Goal: Information Seeking & Learning: Understand process/instructions

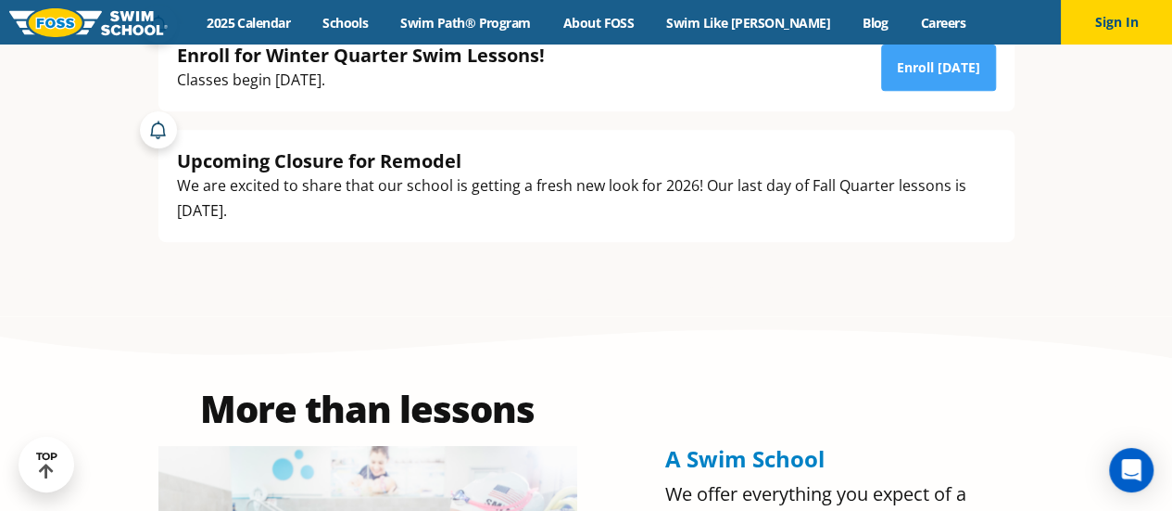
scroll to position [390, 0]
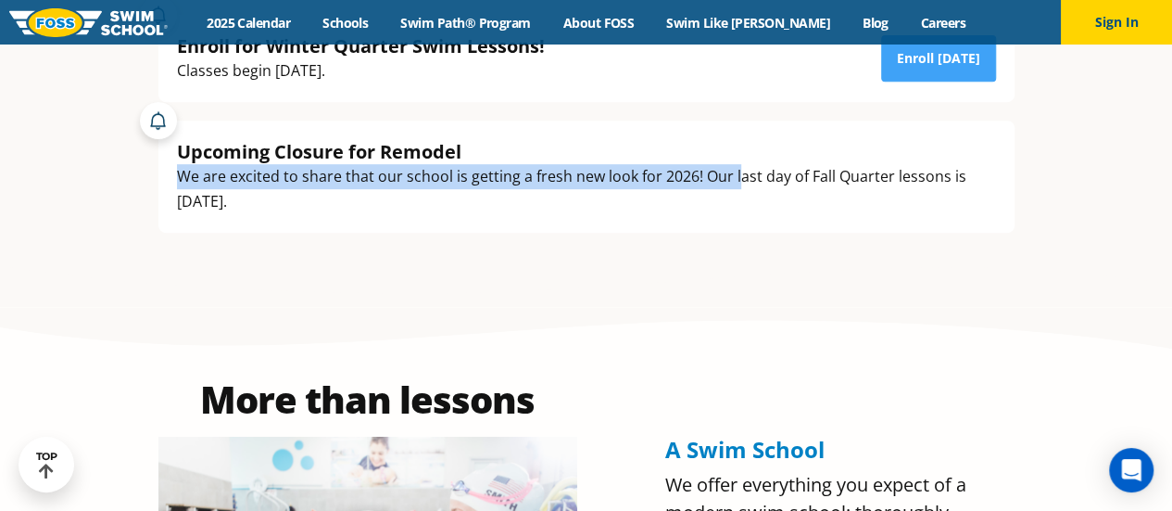
drag, startPoint x: 720, startPoint y: 160, endPoint x: 740, endPoint y: 175, distance: 24.5
click at [740, 175] on div "Upcoming Closure for Remodel We are excited to share that our school is getting…" at bounding box center [586, 176] width 819 height 75
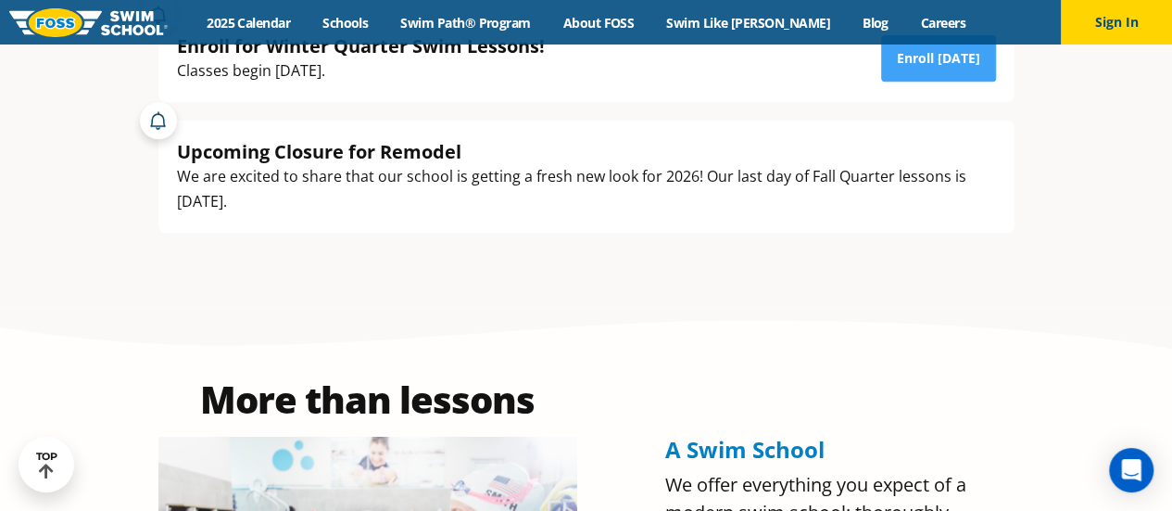
click at [252, 196] on div "We are excited to share that our school is getting a fresh new look for 2026! O…" at bounding box center [586, 189] width 819 height 50
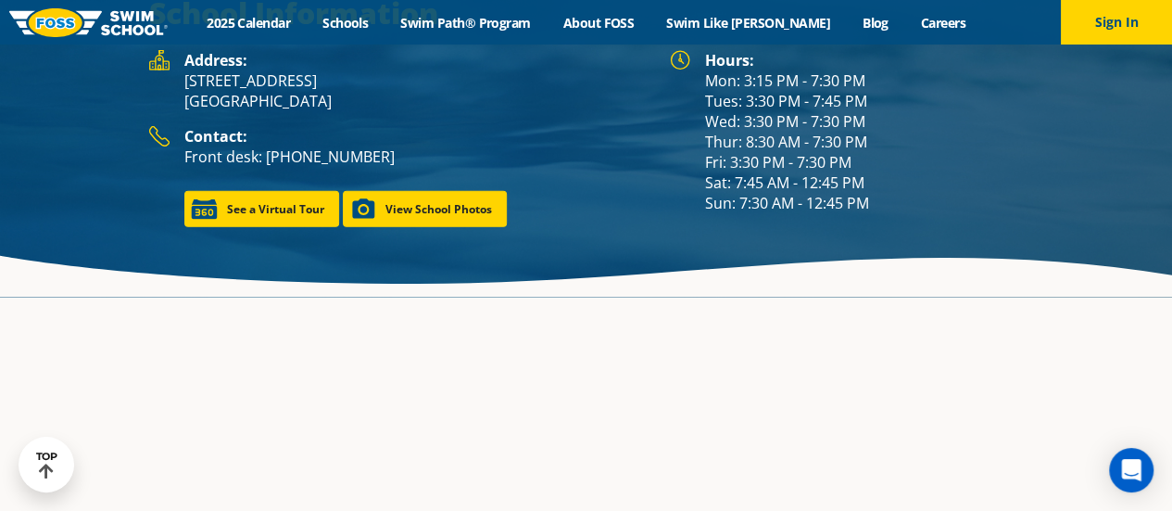
scroll to position [2445, 0]
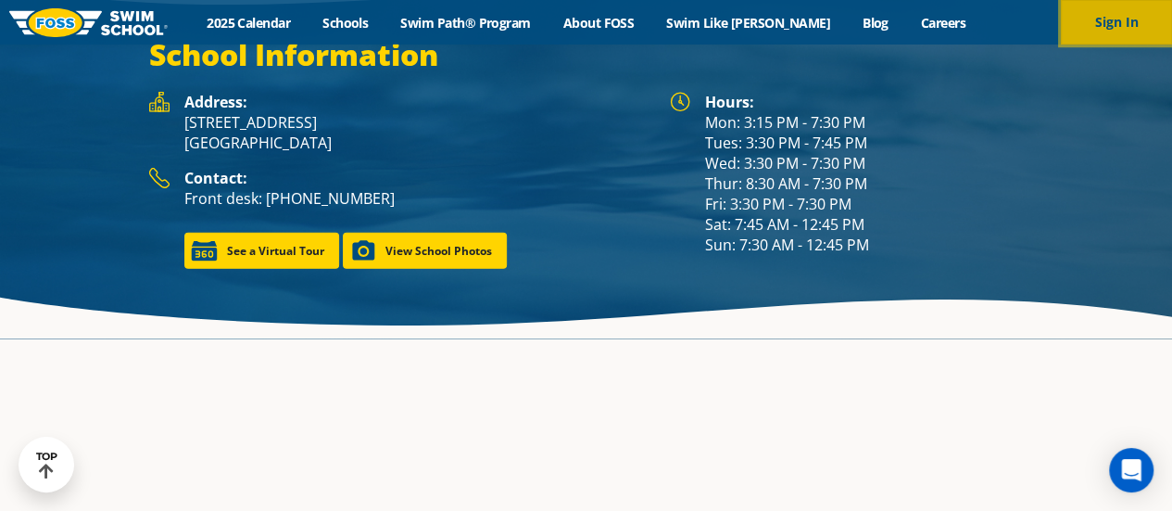
click at [1084, 13] on button "Sign In" at bounding box center [1116, 22] width 111 height 44
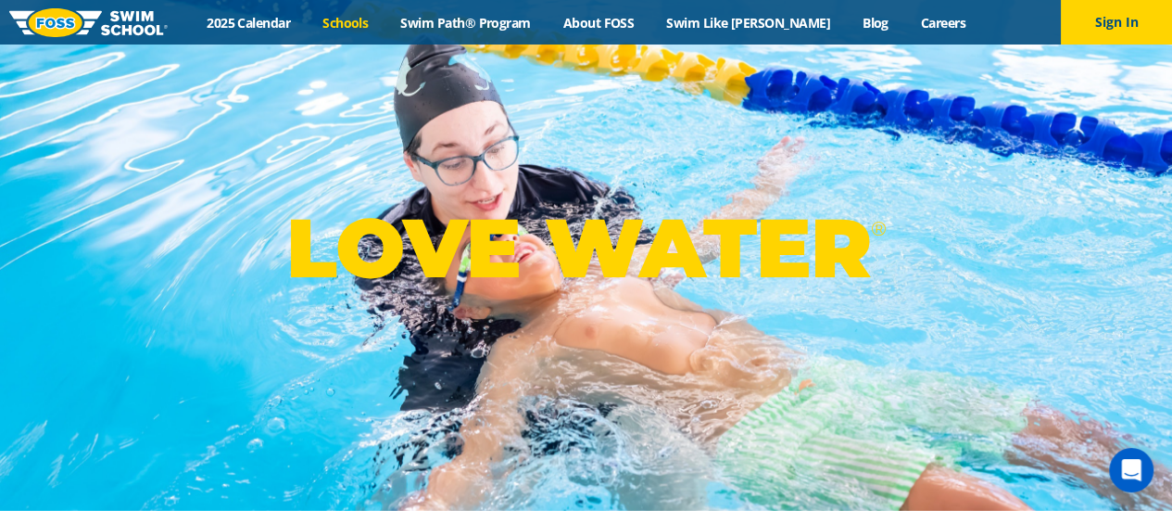
click at [378, 22] on link "Schools" at bounding box center [346, 23] width 78 height 18
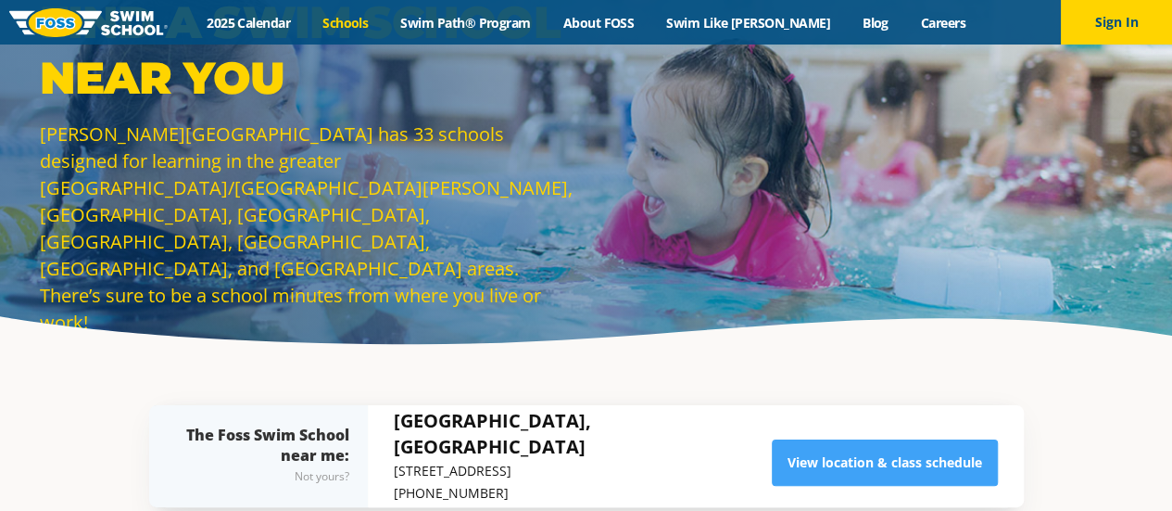
click at [276, 19] on link "2025 Calendar" at bounding box center [249, 23] width 116 height 18
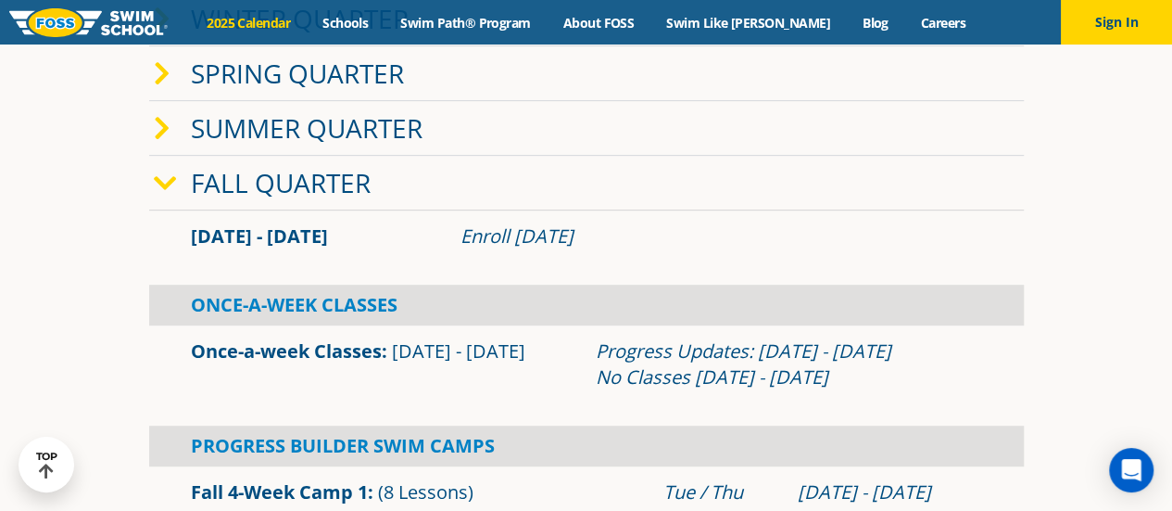
scroll to position [395, 0]
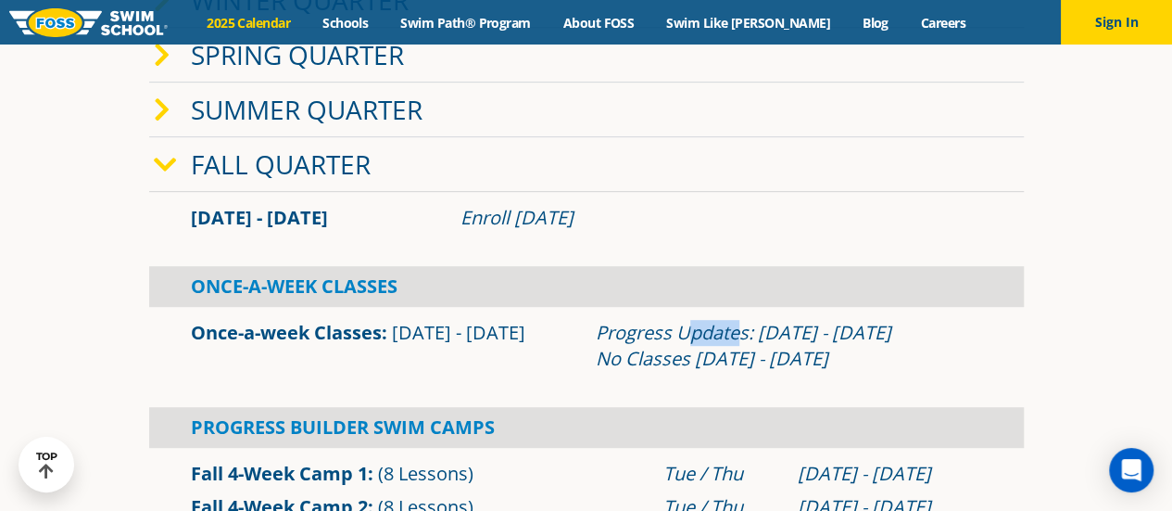
drag, startPoint x: 684, startPoint y: 335, endPoint x: 741, endPoint y: 342, distance: 57.9
click at [741, 342] on div "Progress Updates: Nov 4 - Nov 10 No Classes Nov 26 - Nov 30" at bounding box center [789, 346] width 387 height 52
drag, startPoint x: 665, startPoint y: 348, endPoint x: 779, endPoint y: 378, distance: 117.1
click at [779, 378] on div "Once-a-week Classes Sep 2 - Dec 22 Progress Updates: Nov 4 - Nov 10 No Classes …" at bounding box center [586, 346] width 875 height 78
click at [404, 334] on span "Sep 2 - Dec 22" at bounding box center [458, 332] width 133 height 25
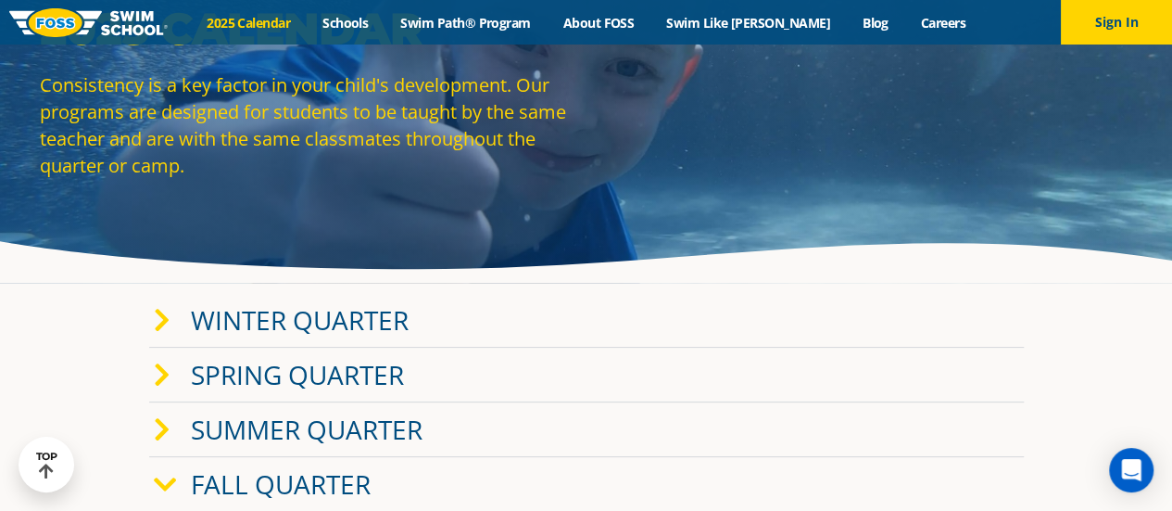
scroll to position [0, 0]
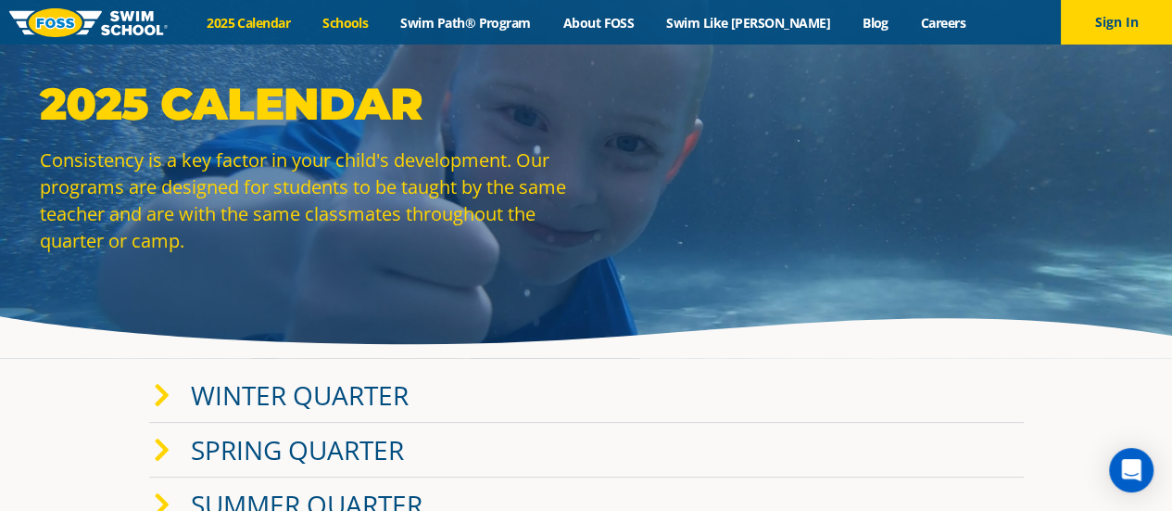
click at [378, 20] on link "Schools" at bounding box center [346, 23] width 78 height 18
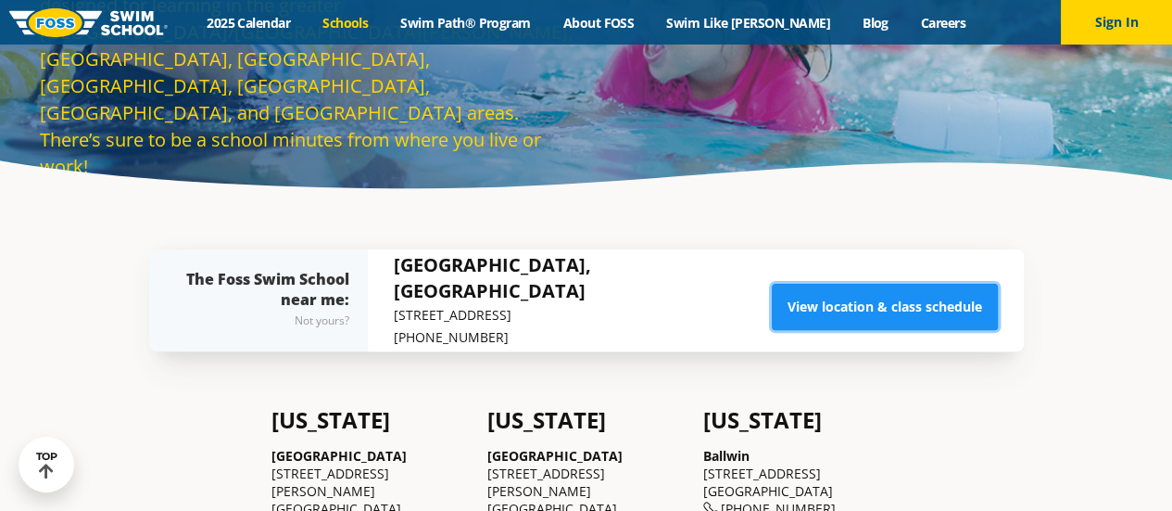
click at [910, 311] on link "View location & class schedule" at bounding box center [885, 307] width 226 height 46
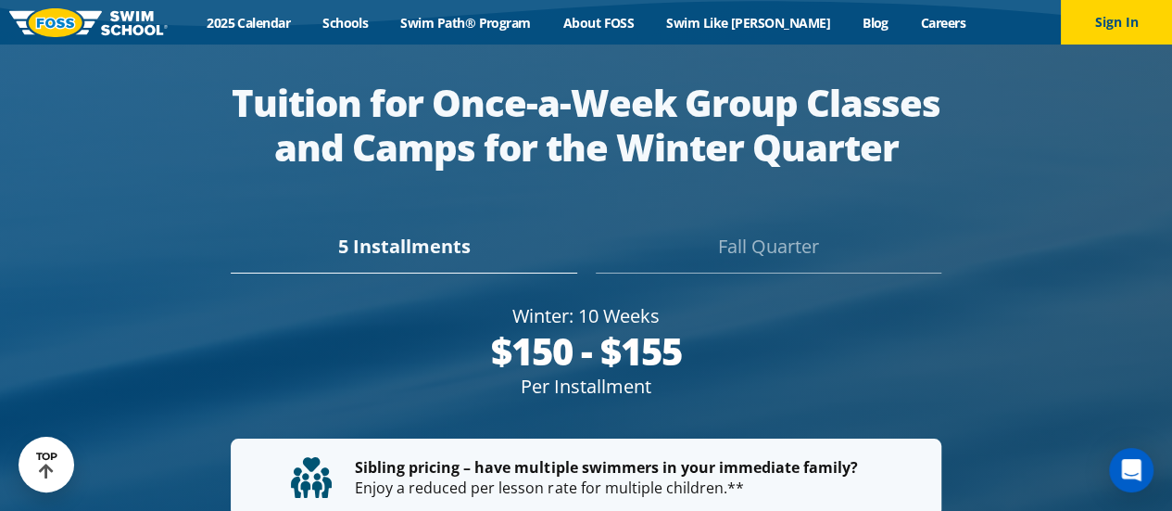
scroll to position [3214, 0]
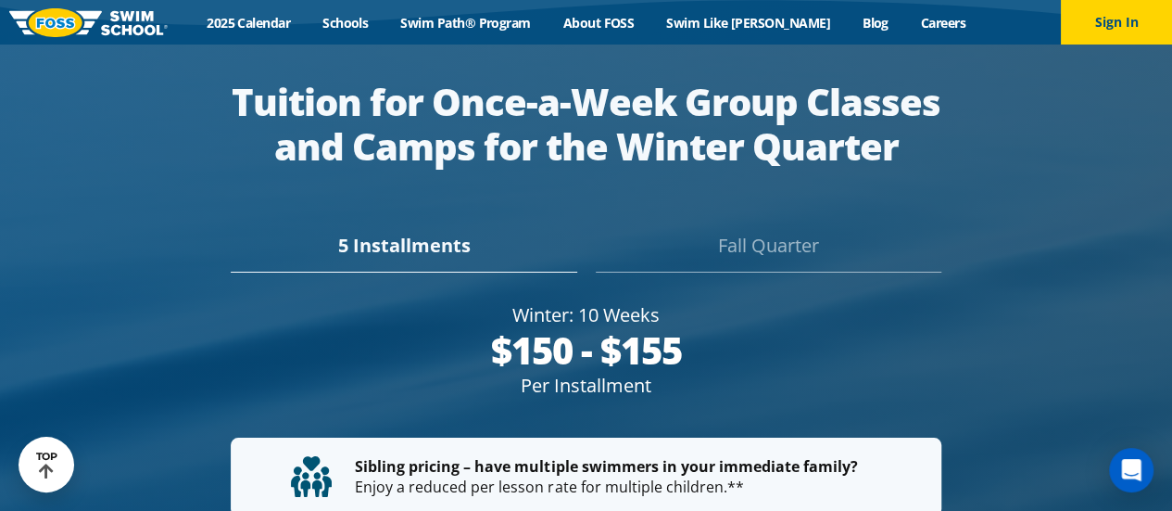
click at [727, 232] on div "Fall Quarter" at bounding box center [769, 252] width 346 height 41
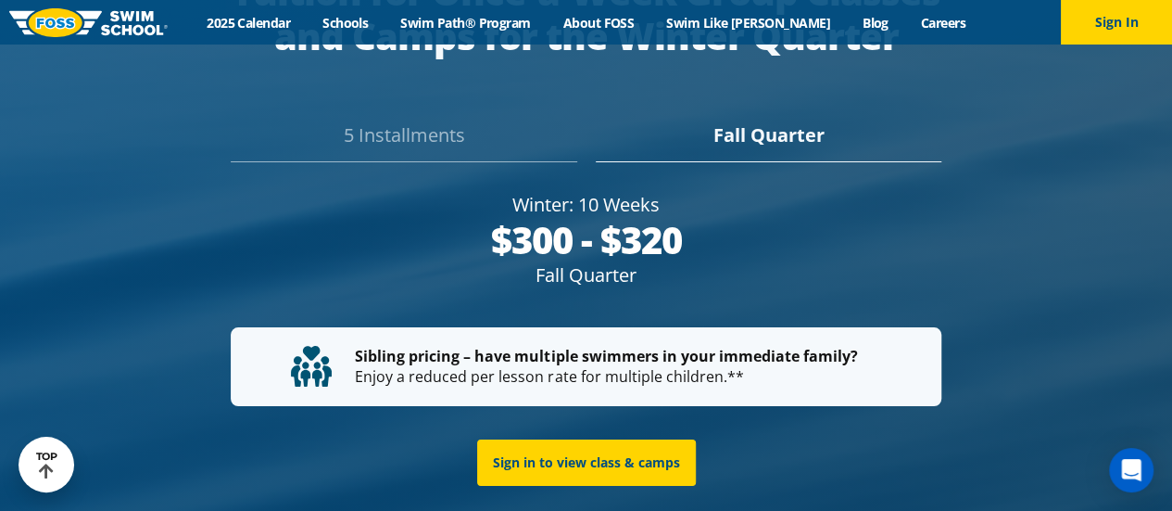
scroll to position [3352, 0]
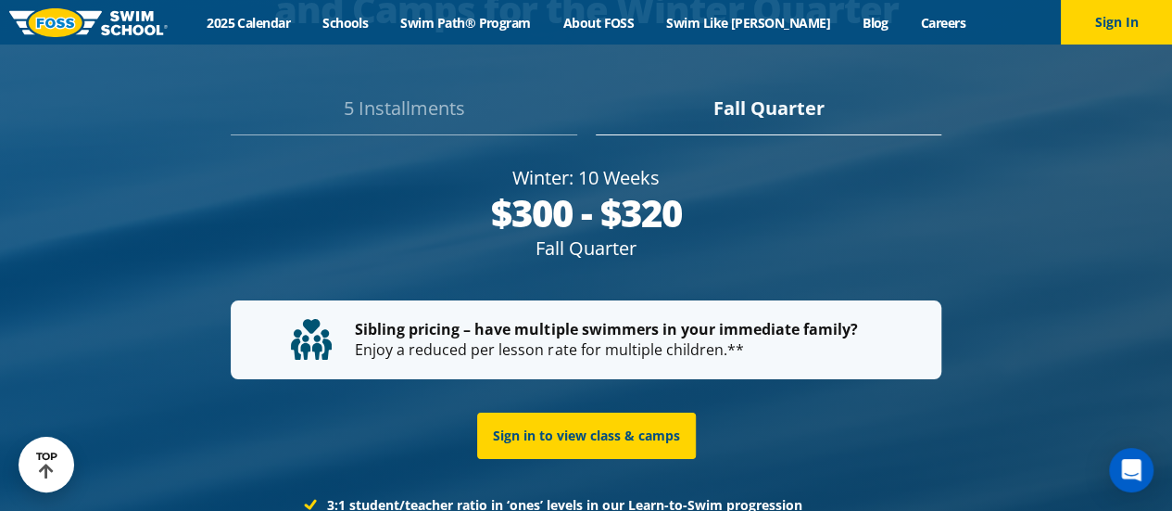
click at [465, 95] on div "5 Installments" at bounding box center [404, 115] width 346 height 41
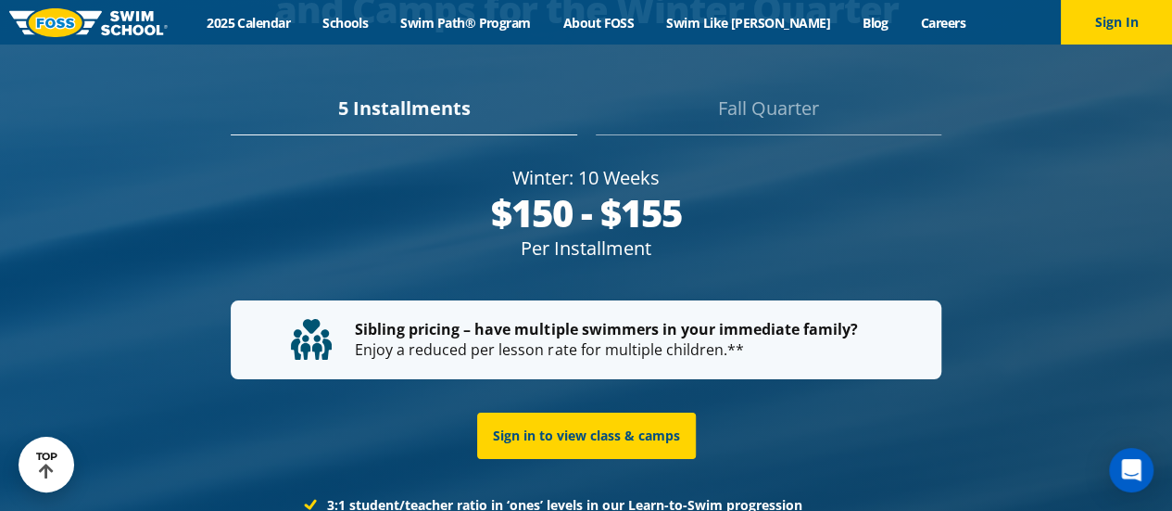
click at [784, 95] on div "Fall Quarter" at bounding box center [769, 115] width 346 height 41
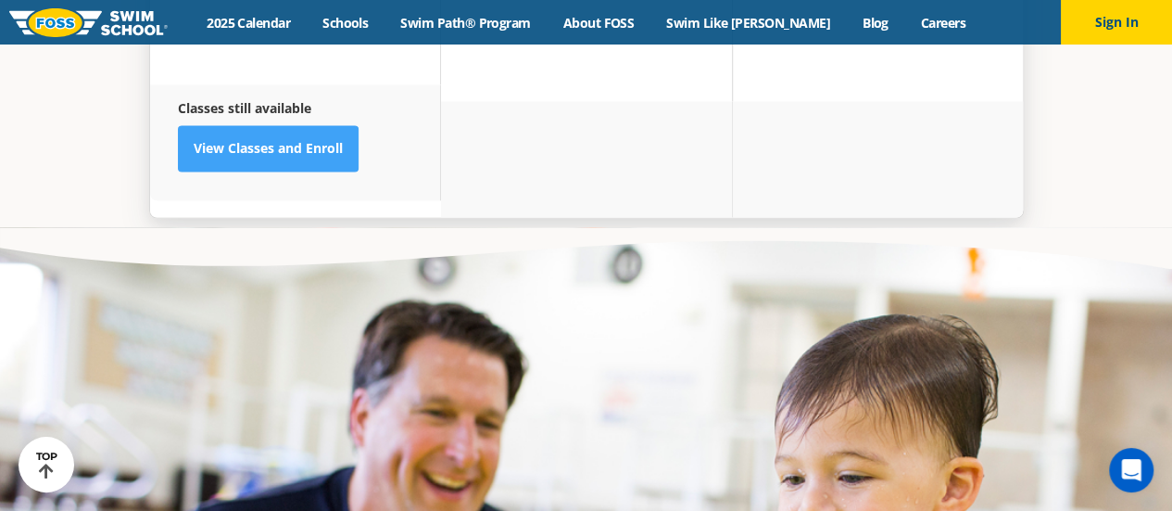
scroll to position [5047, 0]
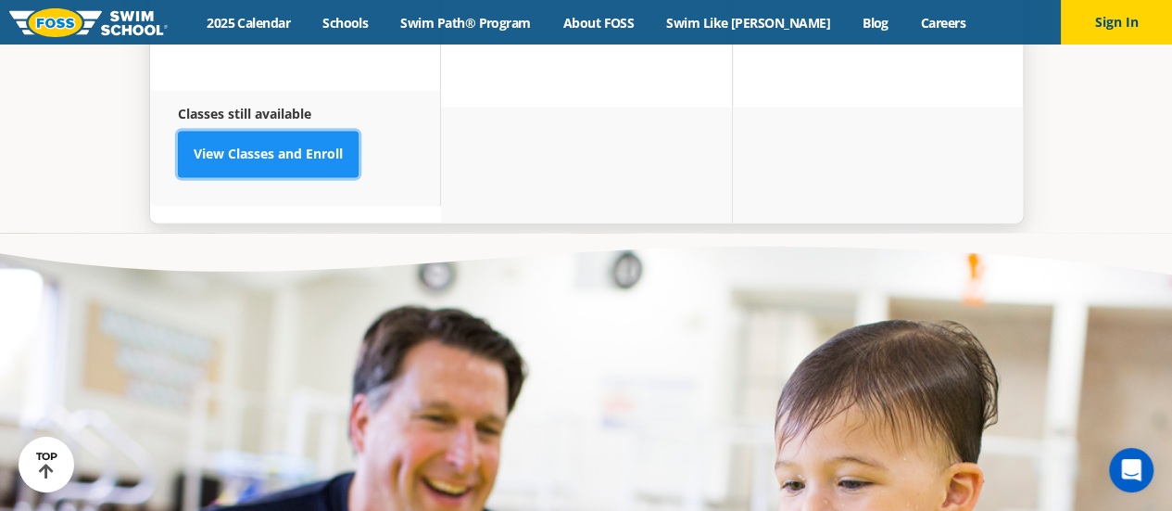
click at [307, 131] on link "View Classes and Enroll" at bounding box center [268, 154] width 181 height 46
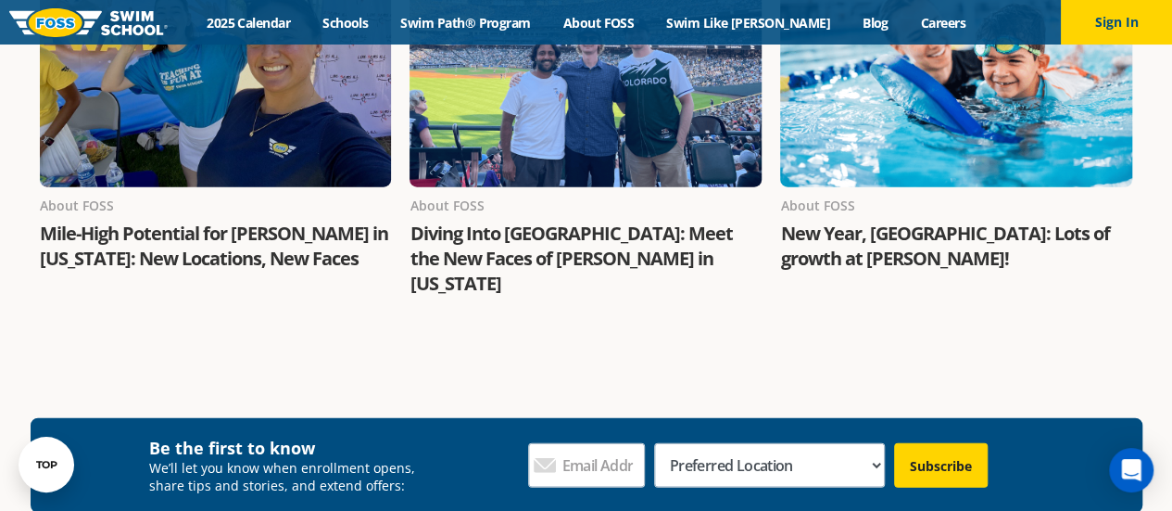
scroll to position [2193, 0]
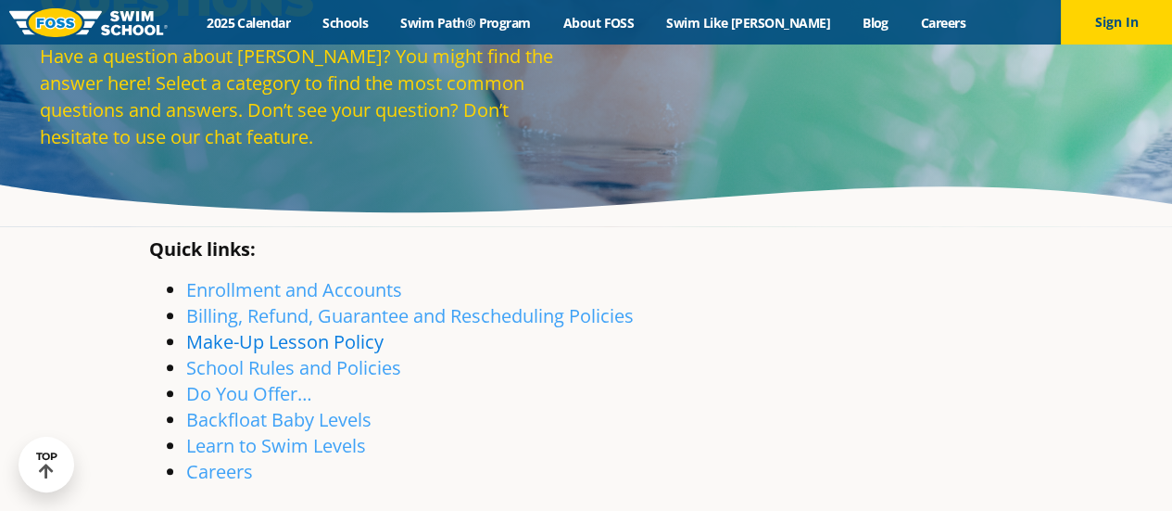
click at [368, 340] on link "Make-Up Lesson Policy" at bounding box center [284, 341] width 197 height 25
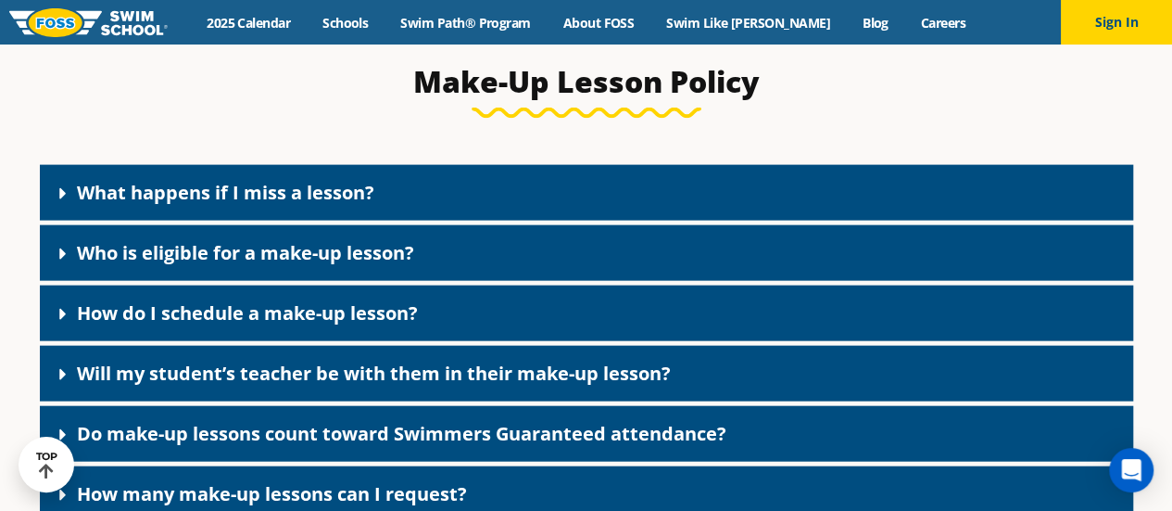
scroll to position [1958, 0]
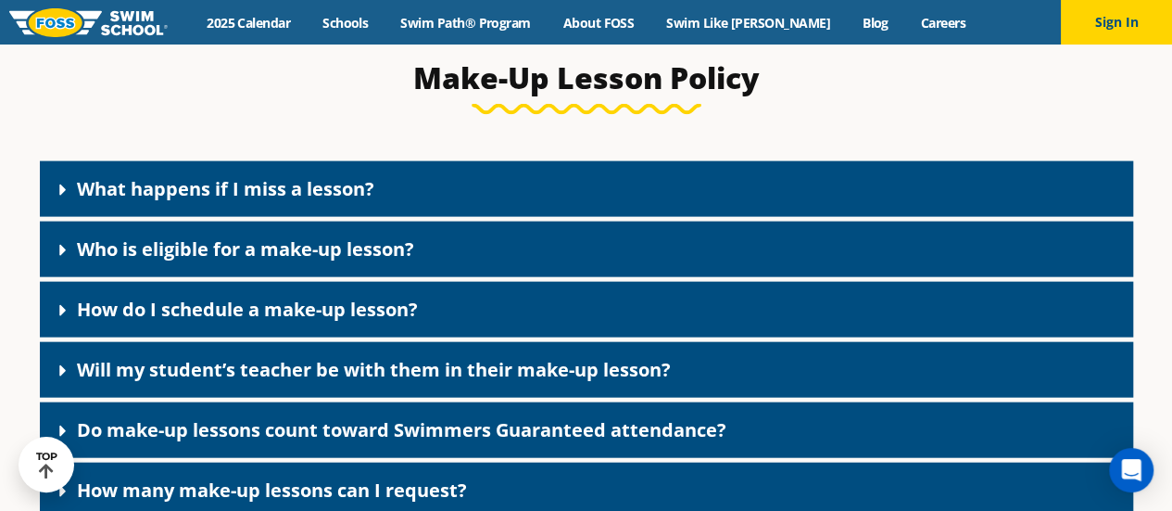
click at [527, 201] on div "What happens if I miss a lesson?" at bounding box center [587, 189] width 1094 height 56
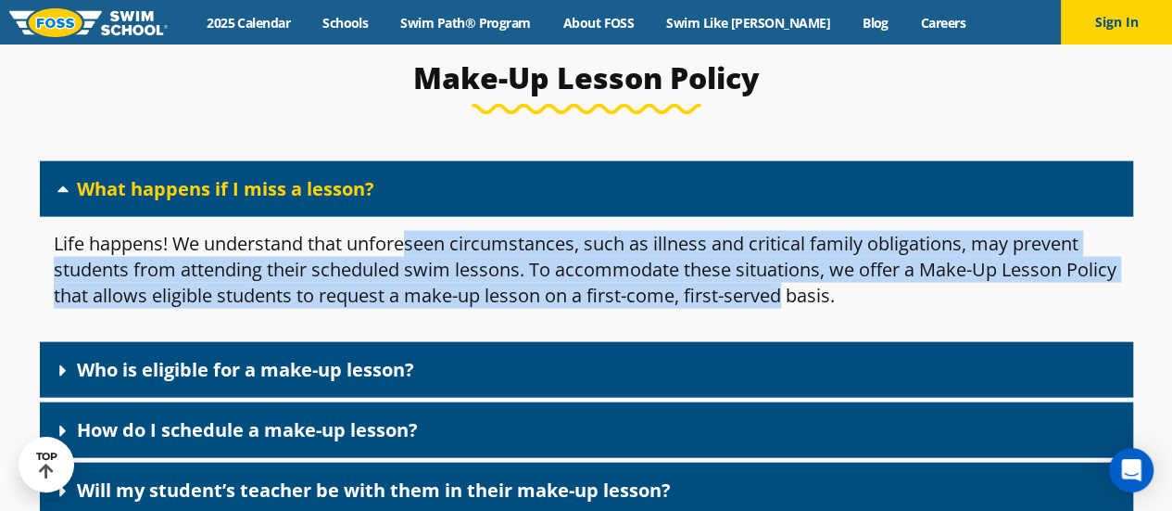
drag, startPoint x: 410, startPoint y: 253, endPoint x: 836, endPoint y: 300, distance: 429.0
click at [836, 300] on p "Life happens! We understand that unforeseen circumstances, such as illness and …" at bounding box center [587, 270] width 1066 height 78
click at [357, 286] on p "Life happens! We understand that unforeseen circumstances, such as illness and …" at bounding box center [587, 270] width 1066 height 78
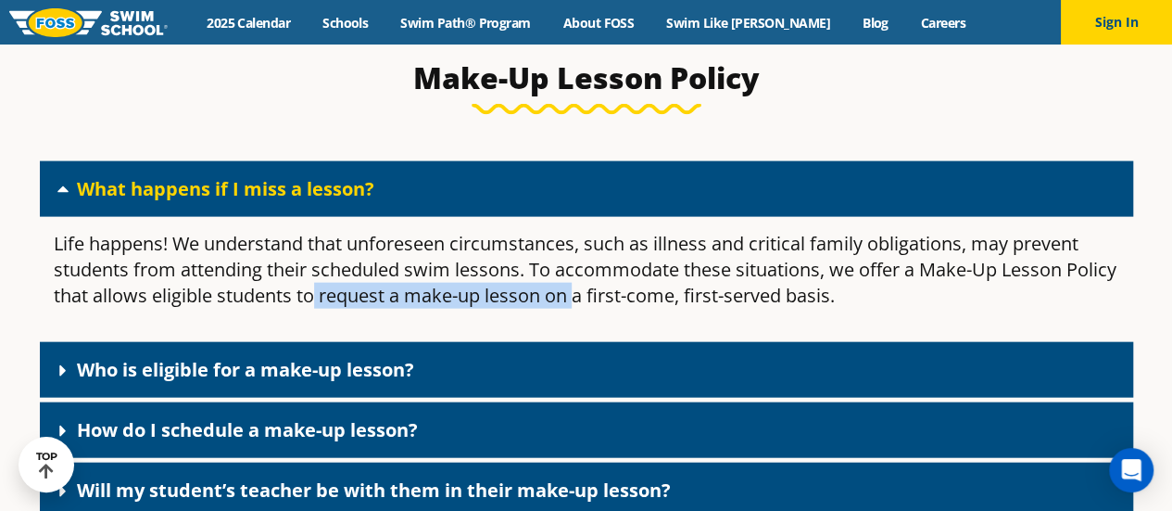
drag, startPoint x: 385, startPoint y: 309, endPoint x: 628, endPoint y: 322, distance: 244.1
click at [628, 322] on div "Life happens! We understand that unforeseen circumstances, such as illness and …" at bounding box center [587, 277] width 1094 height 120
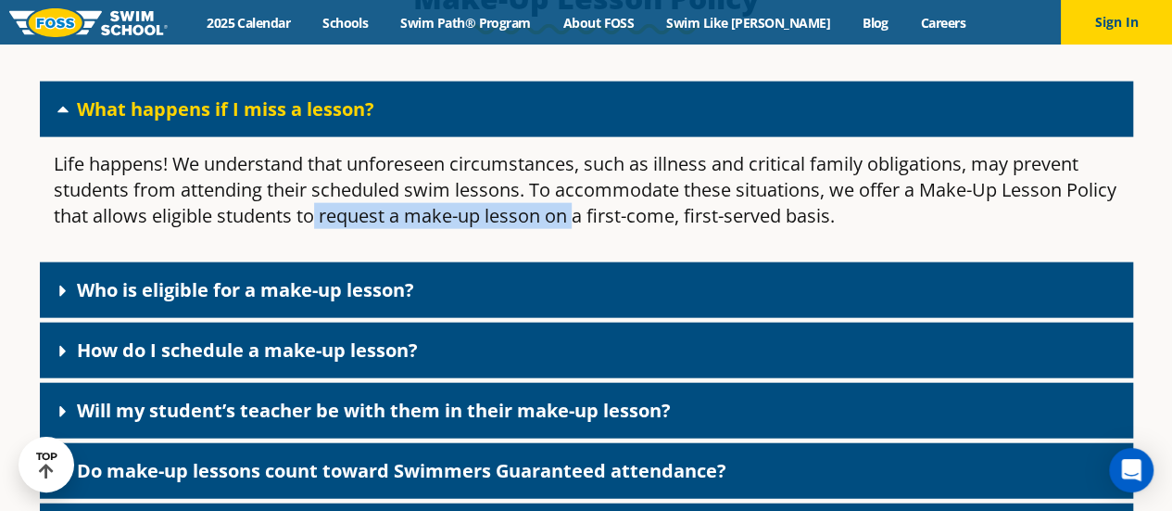
scroll to position [2037, 0]
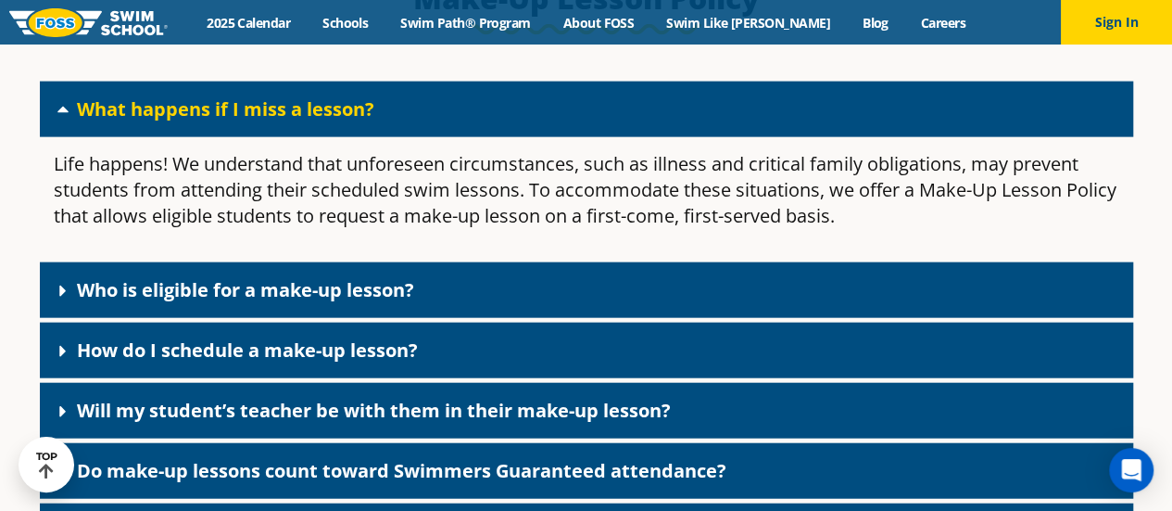
click at [374, 299] on link "Who is eligible for a make-up lesson?" at bounding box center [245, 289] width 337 height 25
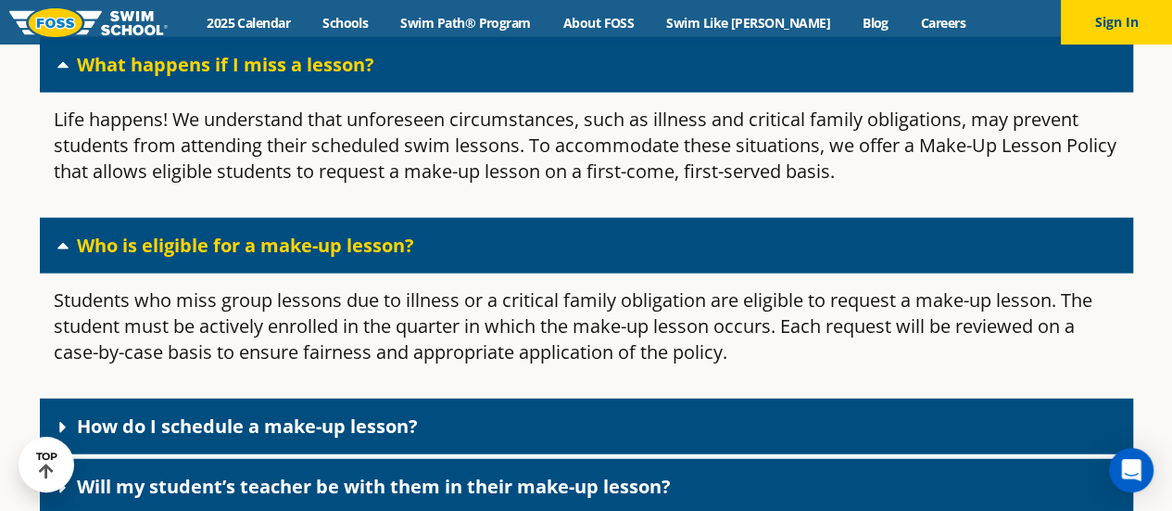
scroll to position [2082, 0]
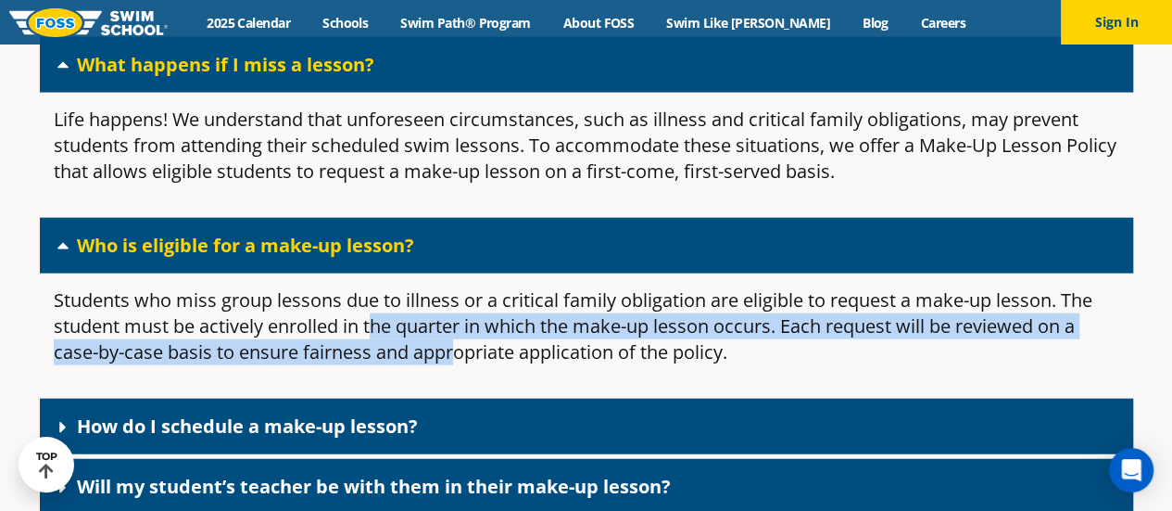
drag, startPoint x: 370, startPoint y: 336, endPoint x: 452, endPoint y: 375, distance: 91.2
click at [452, 375] on div "Students who miss group lessons due to illness or a critical family obligation …" at bounding box center [587, 333] width 1094 height 120
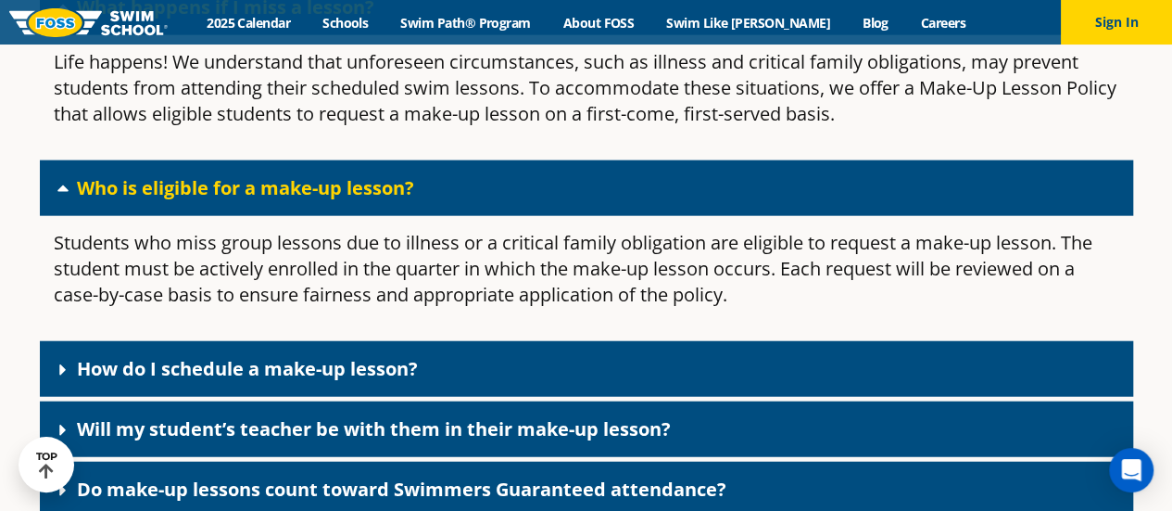
click at [528, 372] on div "How do I schedule a make-up lesson?" at bounding box center [587, 369] width 1094 height 56
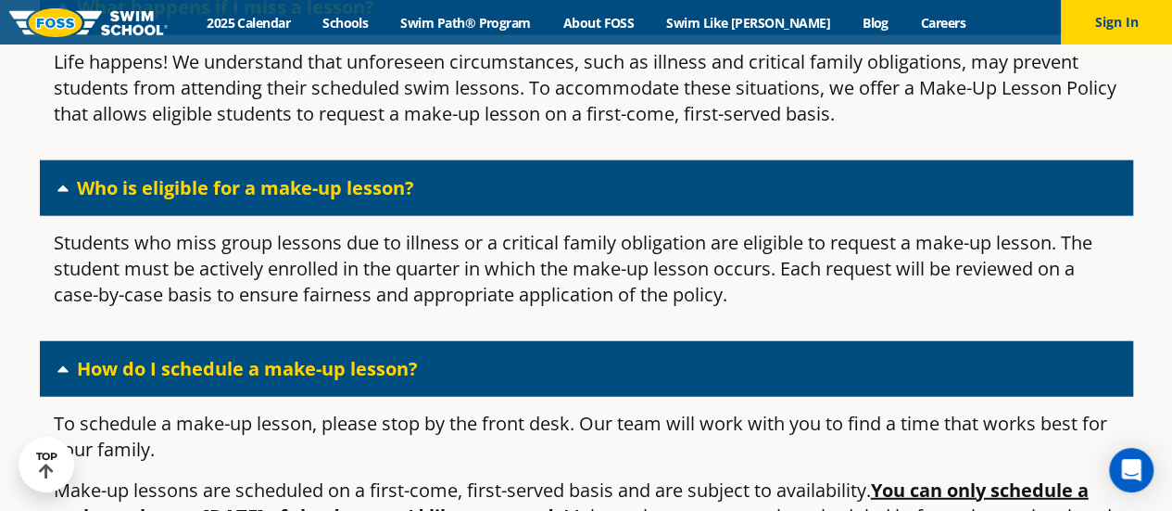
scroll to position [2252, 0]
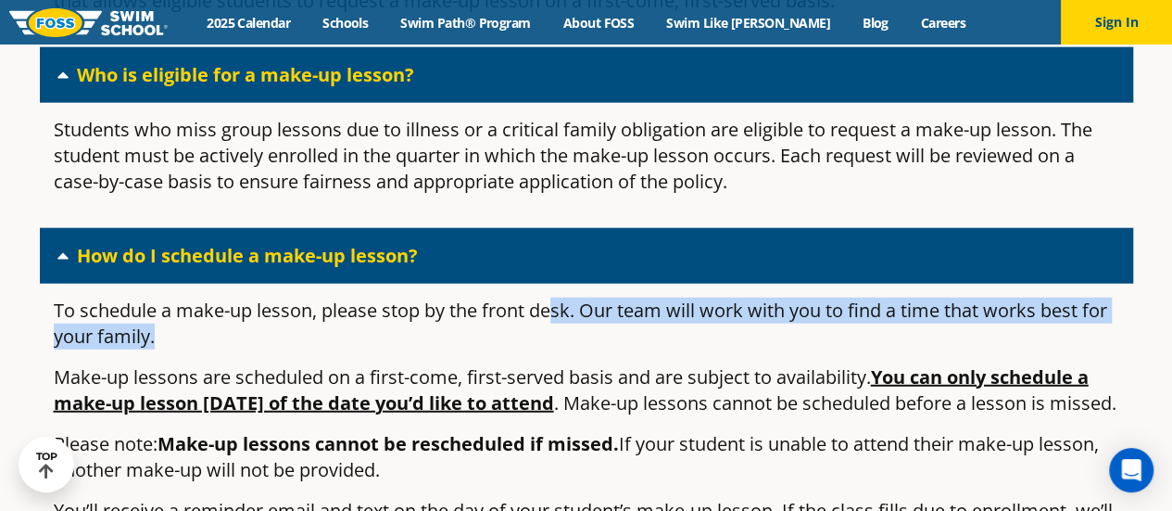
drag, startPoint x: 552, startPoint y: 315, endPoint x: 585, endPoint y: 342, distance: 42.1
click at [585, 342] on p "To schedule a make-up lesson, please stop by the front desk. Our team will work…" at bounding box center [587, 324] width 1066 height 52
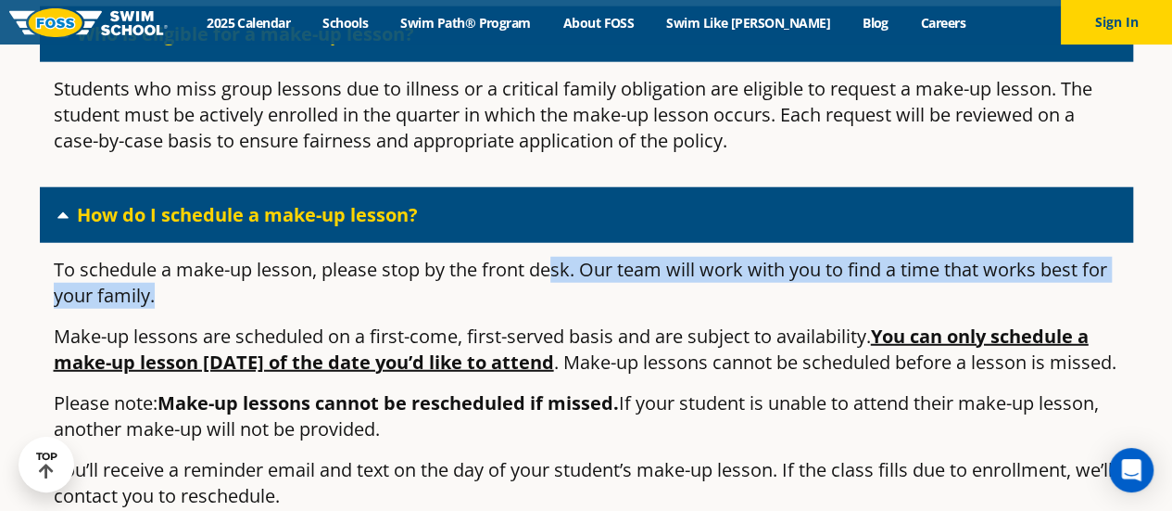
scroll to position [2299, 0]
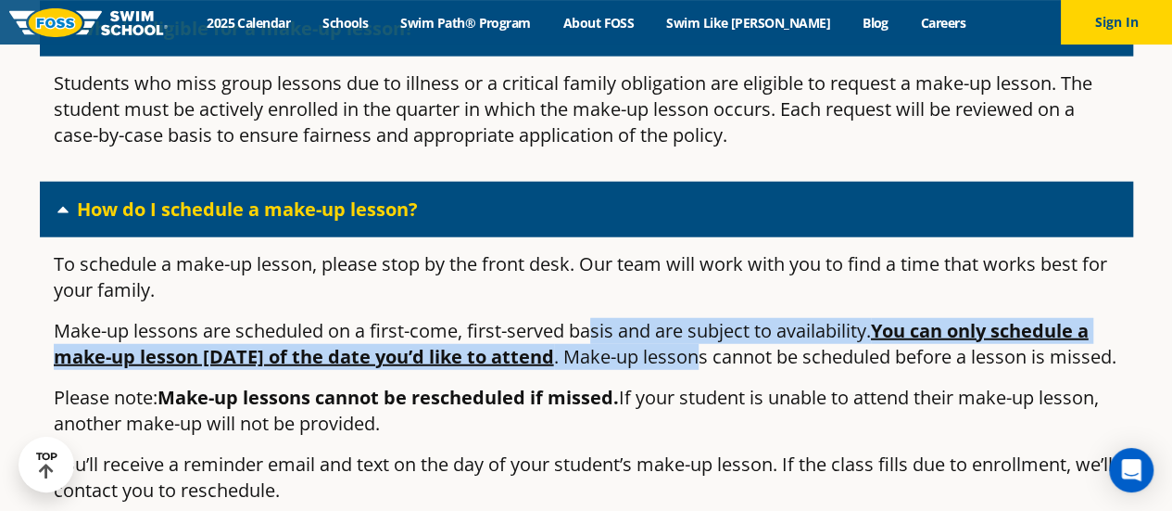
drag, startPoint x: 600, startPoint y: 350, endPoint x: 762, endPoint y: 355, distance: 162.3
click at [762, 355] on p "Make-up lessons are scheduled on a first-come, first-served basis and are subje…" at bounding box center [587, 344] width 1066 height 52
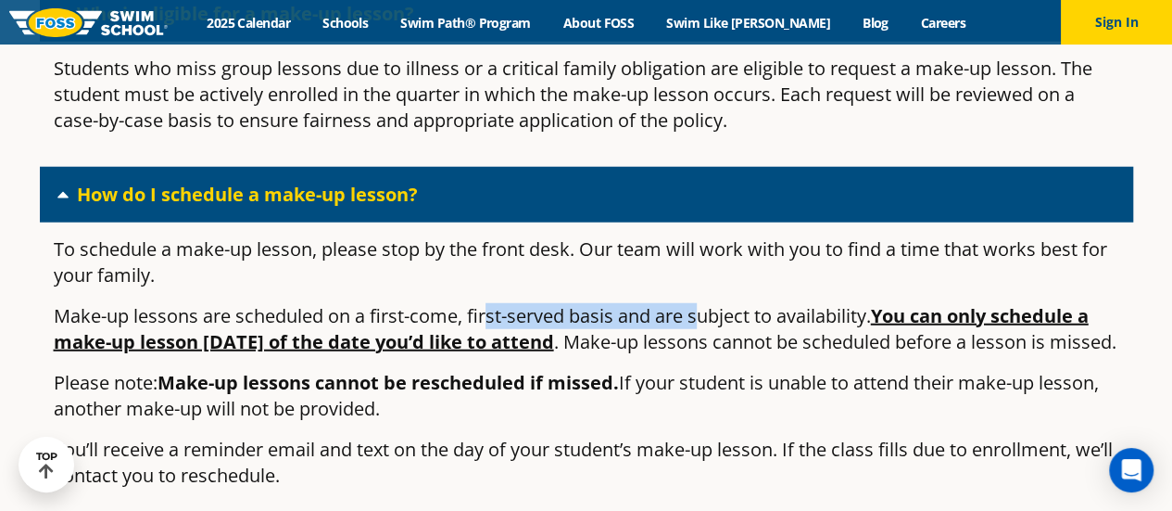
drag, startPoint x: 488, startPoint y: 331, endPoint x: 700, endPoint y: 337, distance: 211.4
click at [700, 337] on p "Make-up lessons are scheduled on a first-come, first-served basis and are subje…" at bounding box center [587, 329] width 1066 height 52
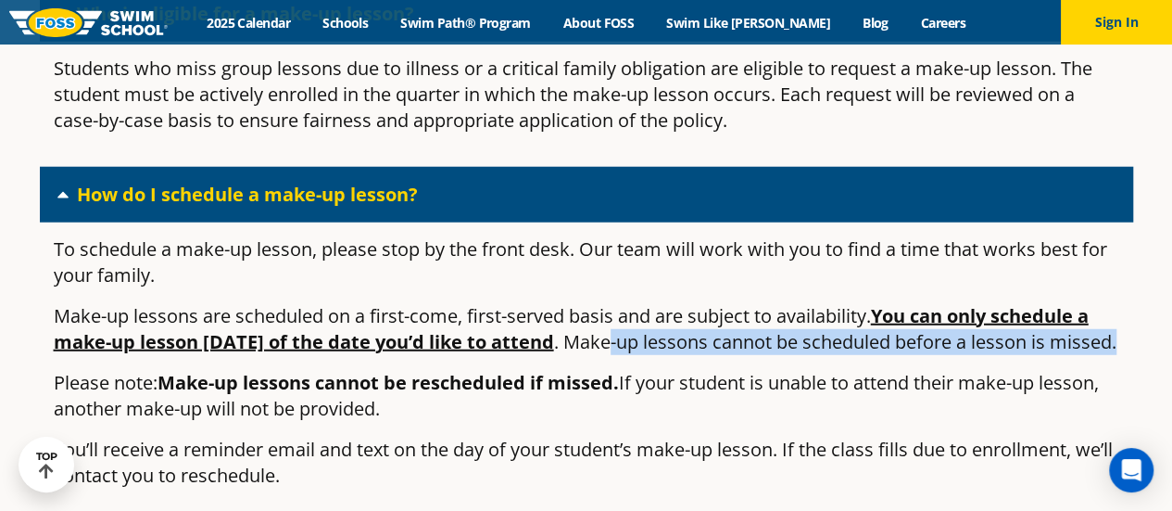
drag, startPoint x: 676, startPoint y: 357, endPoint x: 797, endPoint y: 372, distance: 122.3
click at [797, 355] on p "Make-up lessons are scheduled on a first-come, first-served basis and are subje…" at bounding box center [587, 329] width 1066 height 52
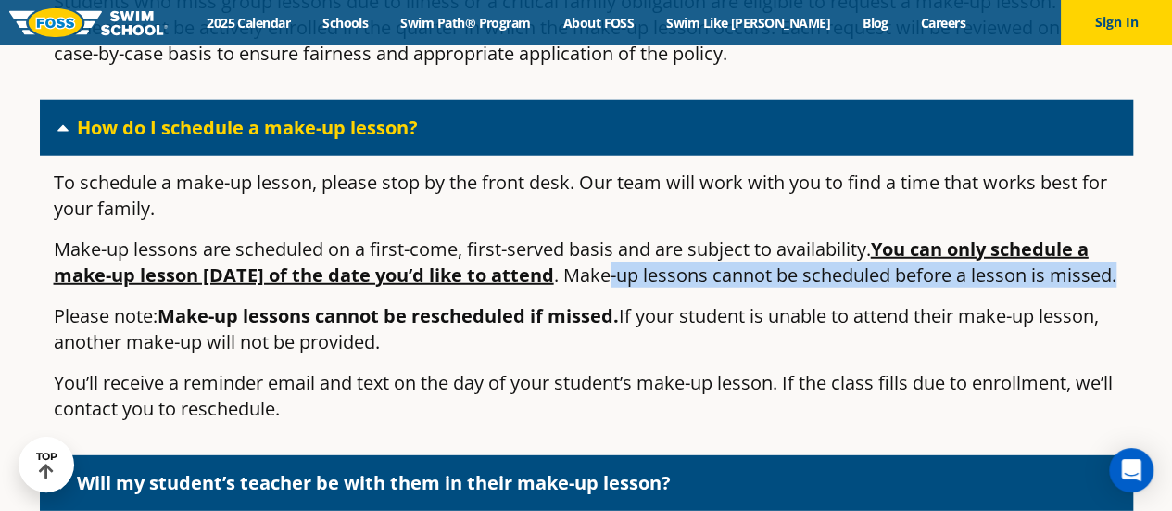
scroll to position [2380, 0]
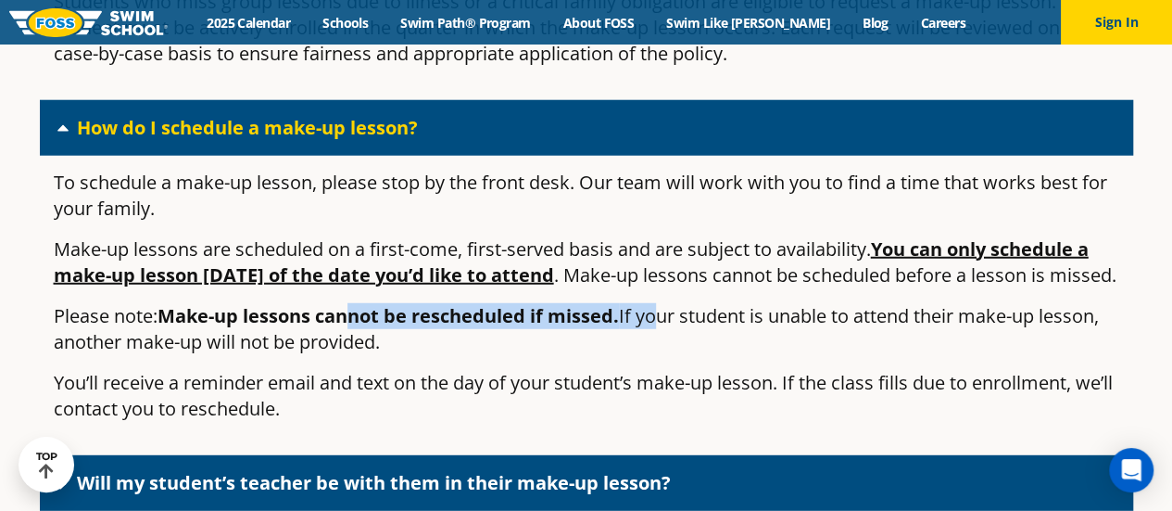
drag, startPoint x: 360, startPoint y: 353, endPoint x: 653, endPoint y: 358, distance: 292.9
click at [653, 355] on p "Please note: Make-up lessons cannot be rescheduled if missed. If your student i…" at bounding box center [587, 329] width 1066 height 52
click at [849, 355] on p "Please note: Make-up lessons cannot be rescheduled if missed. If your student i…" at bounding box center [587, 329] width 1066 height 52
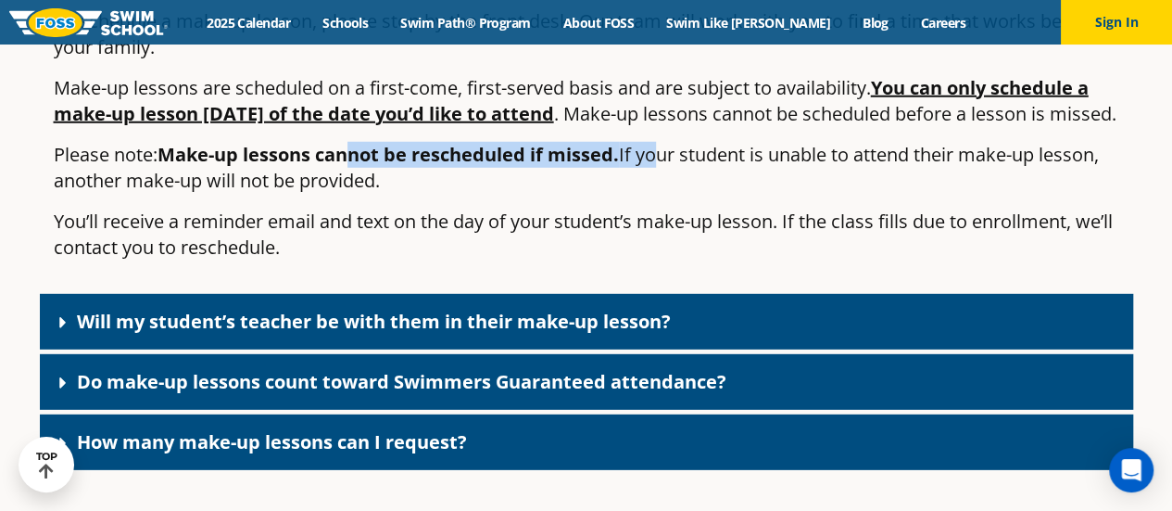
scroll to position [2543, 0]
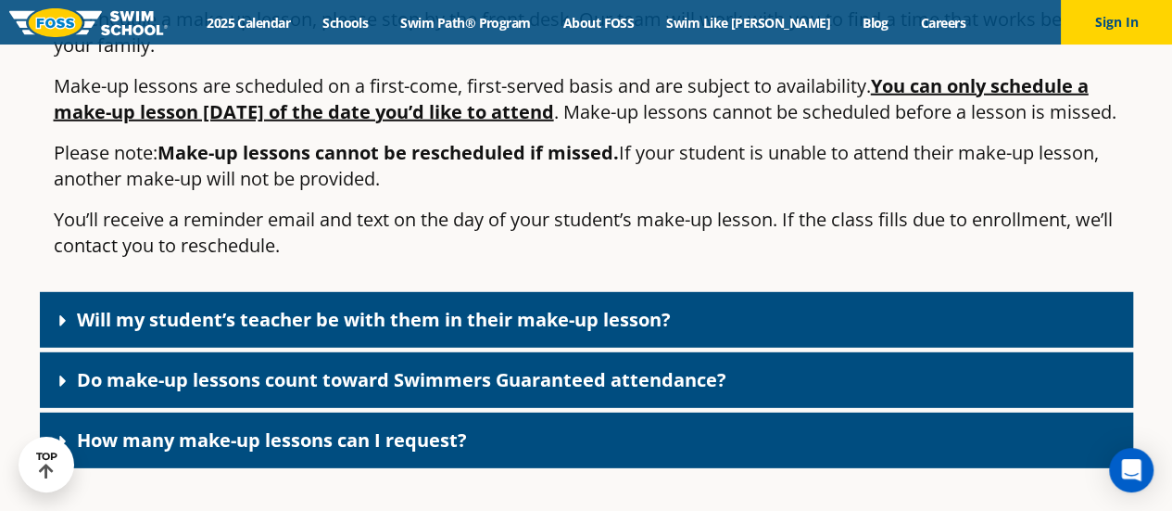
click at [458, 332] on link "Will my student’s teacher be with them in their make-up lesson?" at bounding box center [374, 319] width 594 height 25
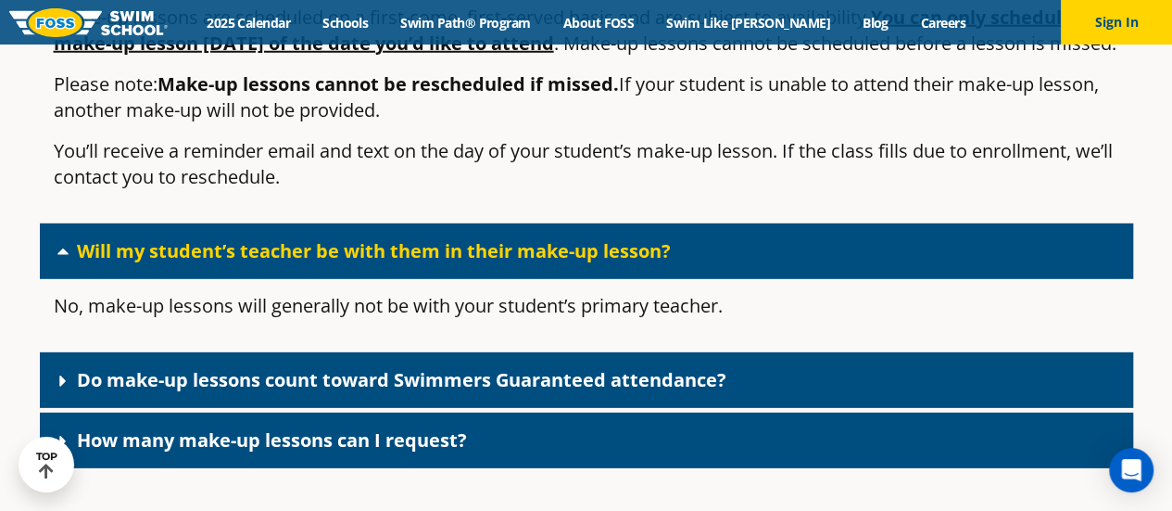
scroll to position [2612, 0]
drag, startPoint x: 490, startPoint y: 340, endPoint x: 643, endPoint y: 344, distance: 153.0
click at [643, 319] on p "No, make-up lessons will generally not be with your student’s primary teacher." at bounding box center [587, 306] width 1066 height 26
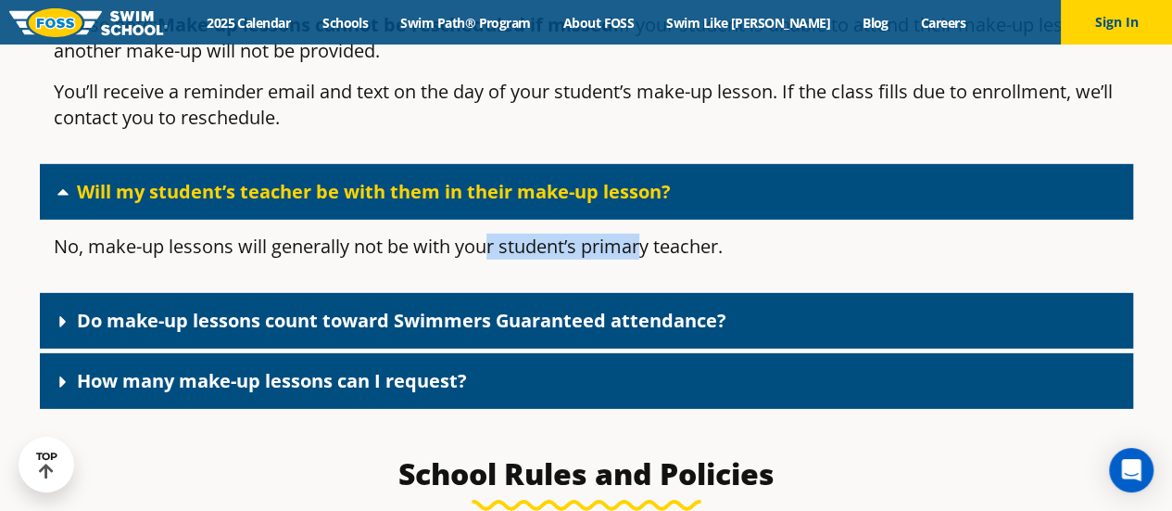
scroll to position [2671, 0]
click at [378, 333] on link "Do make-up lessons count toward Swimmers Guaranteed attendance?" at bounding box center [402, 320] width 650 height 25
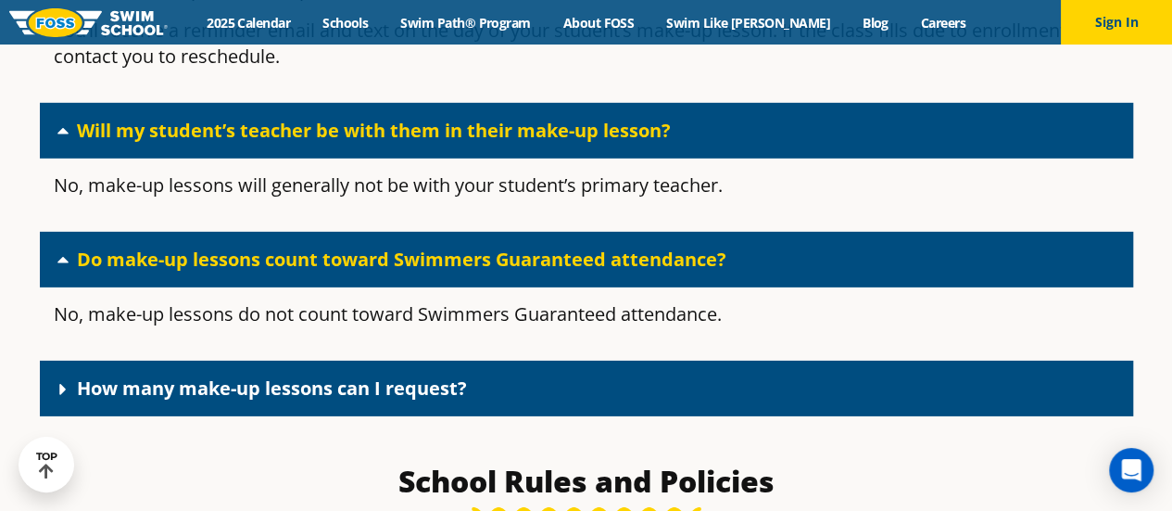
click at [378, 327] on p "No, make-up lessons do not count toward Swimmers Guaranteed attendance." at bounding box center [587, 314] width 1066 height 26
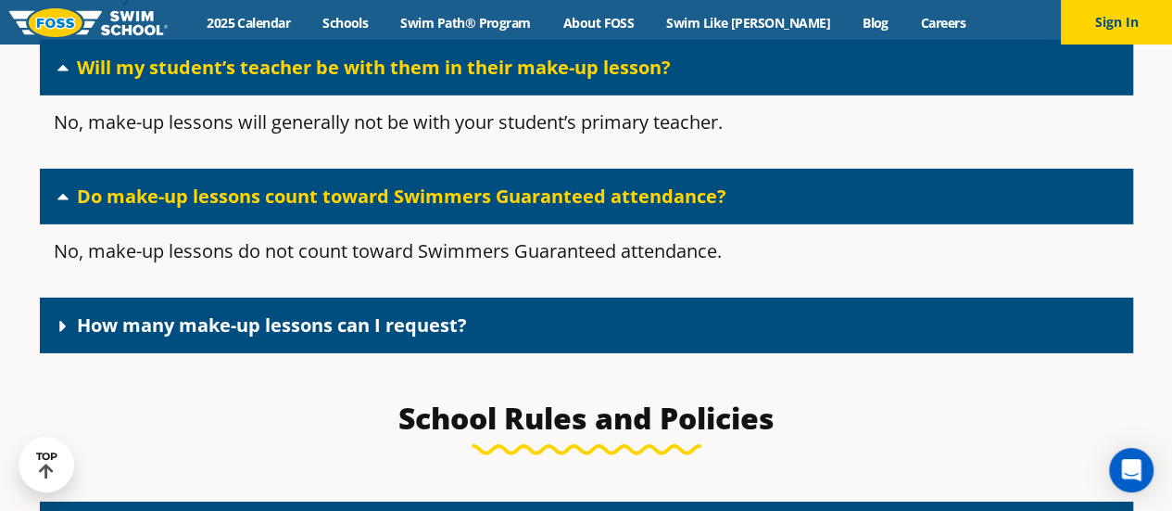
scroll to position [2797, 0]
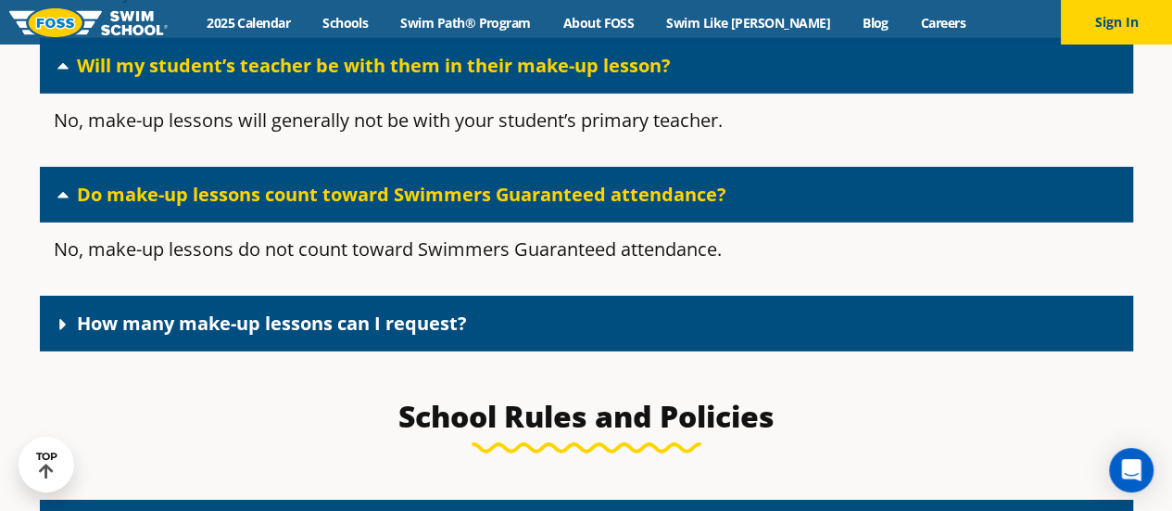
click at [371, 336] on link "How many make-up lessons can I request?" at bounding box center [272, 323] width 390 height 25
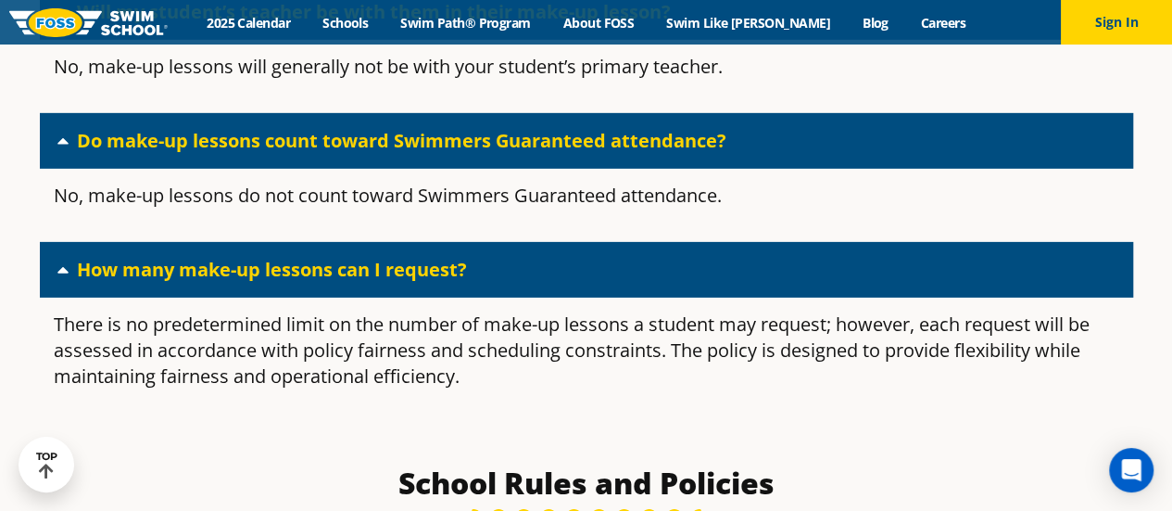
scroll to position [2851, 0]
drag, startPoint x: 425, startPoint y: 364, endPoint x: 647, endPoint y: 360, distance: 222.5
click at [647, 360] on p "There is no predetermined limit on the number of make-up lessons a student may …" at bounding box center [587, 350] width 1066 height 78
drag, startPoint x: 767, startPoint y: 375, endPoint x: 877, endPoint y: 379, distance: 110.4
click at [877, 379] on p "There is no predetermined limit on the number of make-up lessons a student may …" at bounding box center [587, 350] width 1066 height 78
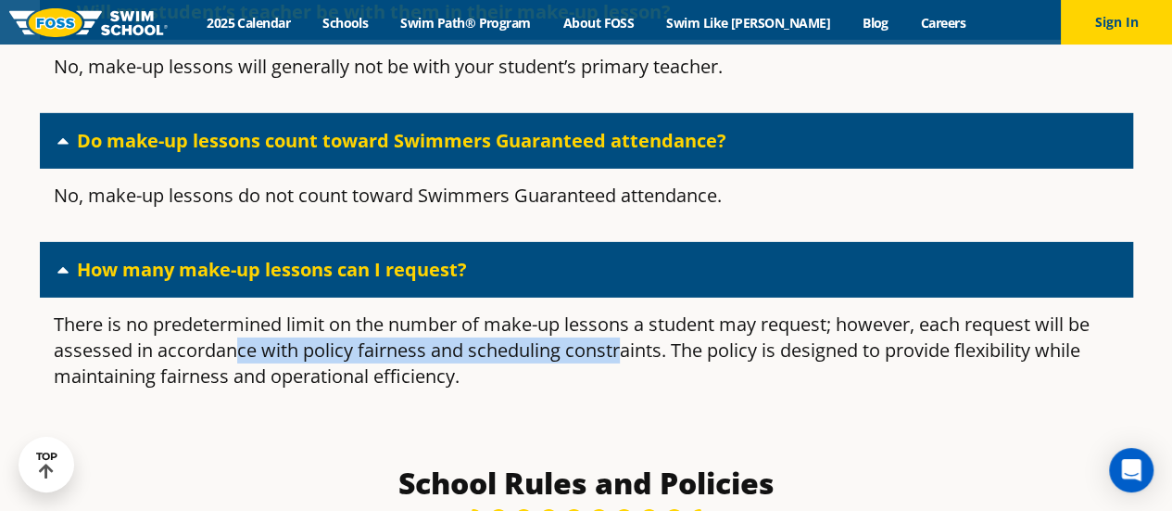
drag, startPoint x: 264, startPoint y: 373, endPoint x: 641, endPoint y: 376, distance: 377.3
click at [619, 377] on p "There is no predetermined limit on the number of make-up lessons a student may …" at bounding box center [587, 350] width 1066 height 78
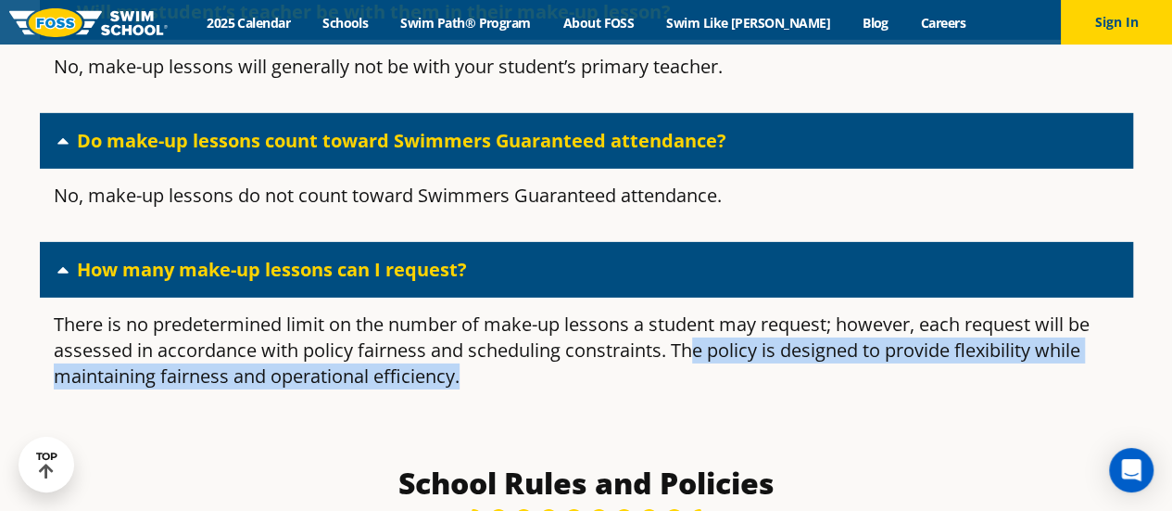
drag, startPoint x: 688, startPoint y: 387, endPoint x: 928, endPoint y: 414, distance: 241.7
click at [928, 389] on p "There is no predetermined limit on the number of make-up lessons a student may …" at bounding box center [587, 350] width 1066 height 78
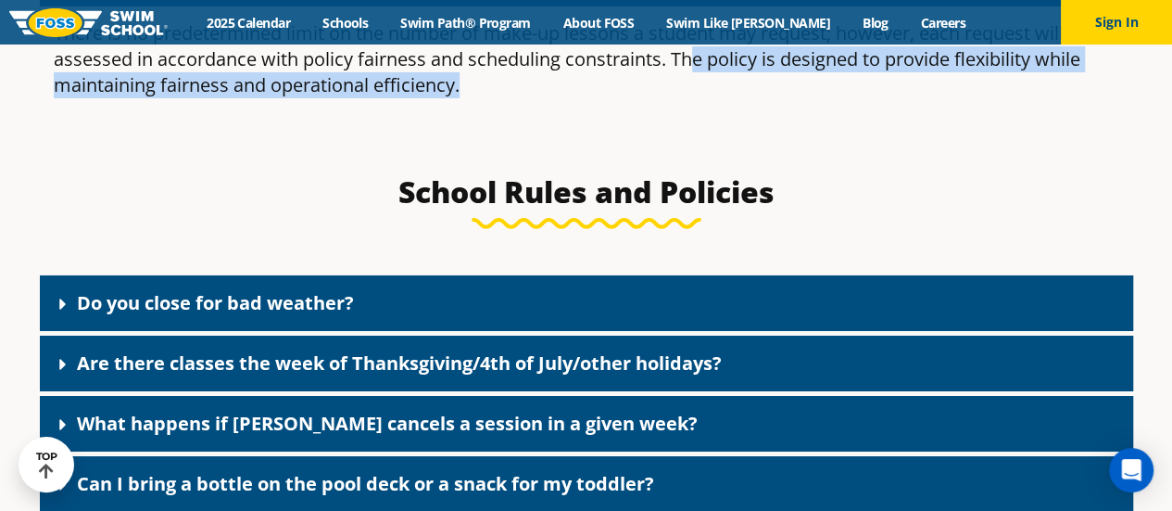
scroll to position [3144, 0]
